Goal: Find specific page/section: Find specific page/section

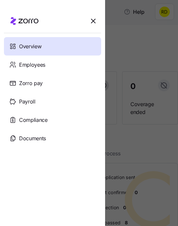
click at [165, 34] on div at bounding box center [89, 113] width 178 height 226
